Goal: Task Accomplishment & Management: Manage account settings

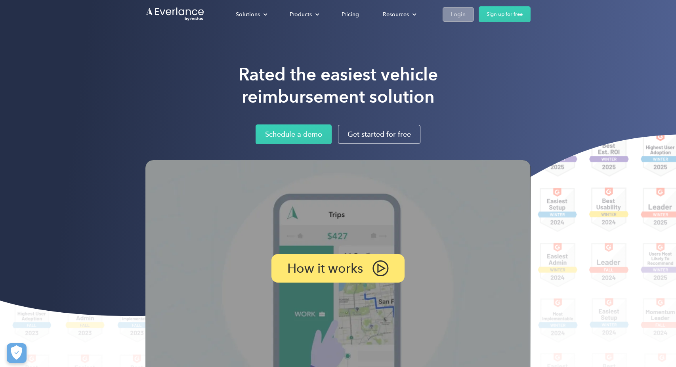
click at [457, 14] on div "Login" at bounding box center [458, 15] width 15 height 10
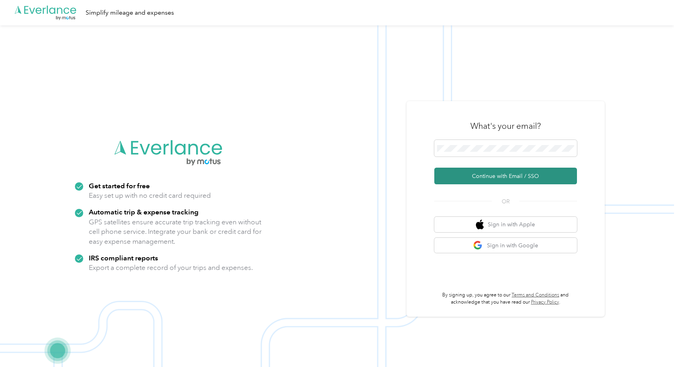
click at [501, 179] on button "Continue with Email / SSO" at bounding box center [506, 176] width 143 height 17
